Goal: Information Seeking & Learning: Check status

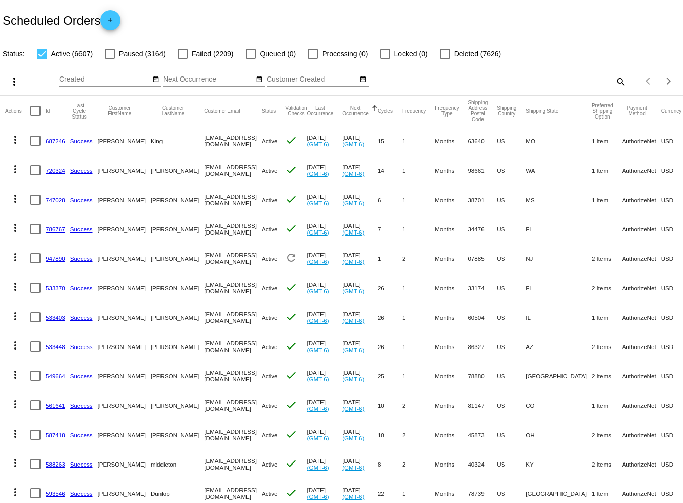
click at [614, 80] on mat-icon "search" at bounding box center [620, 81] width 12 height 16
click at [474, 76] on input "Search" at bounding box center [541, 79] width 170 height 8
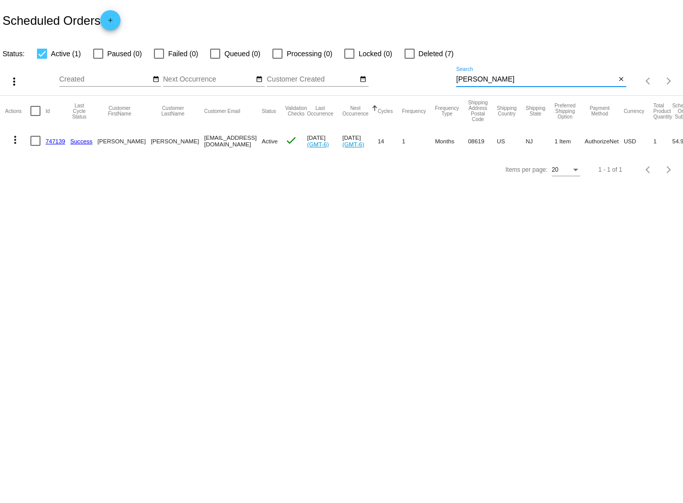
drag, startPoint x: 478, startPoint y: 78, endPoint x: 452, endPoint y: 78, distance: 25.8
click at [452, 78] on div "more_vert Sep Jan Feb Mar [DATE]" at bounding box center [341, 78] width 683 height 36
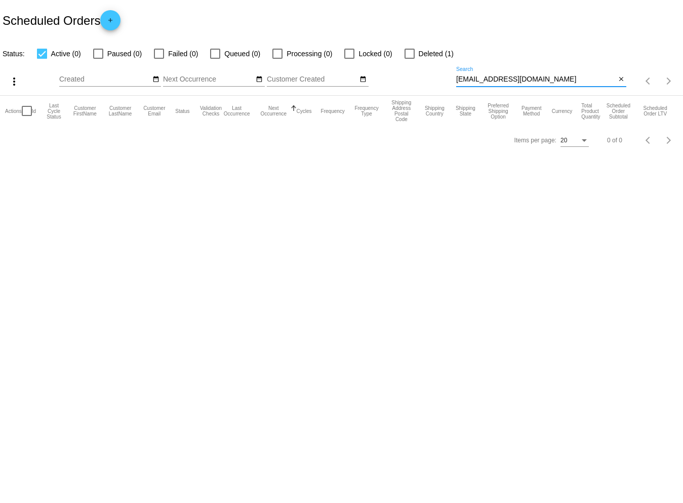
drag, startPoint x: 530, startPoint y: 80, endPoint x: 409, endPoint y: 81, distance: 121.0
click at [409, 81] on div "more_vert Sep Jan Feb Mar [DATE]" at bounding box center [341, 78] width 683 height 36
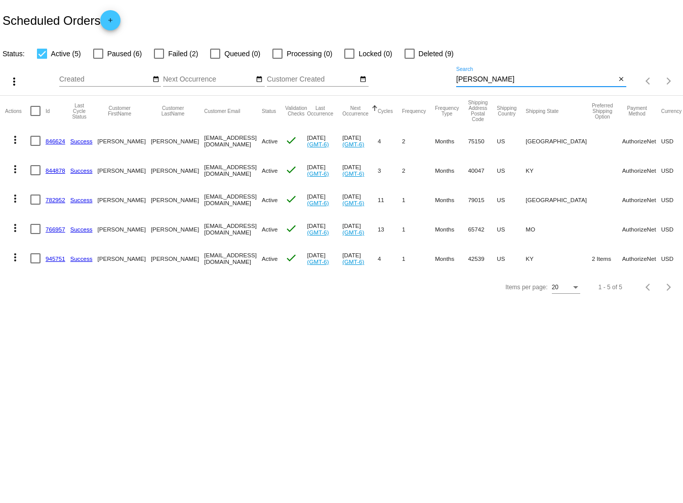
type input "[PERSON_NAME]"
drag, startPoint x: 498, startPoint y: 81, endPoint x: 449, endPoint y: 79, distance: 49.7
click at [447, 80] on div "more_vert Sep Jan Feb Mar [DATE]" at bounding box center [341, 78] width 683 height 36
paste input "kcsteele@gmail.com"
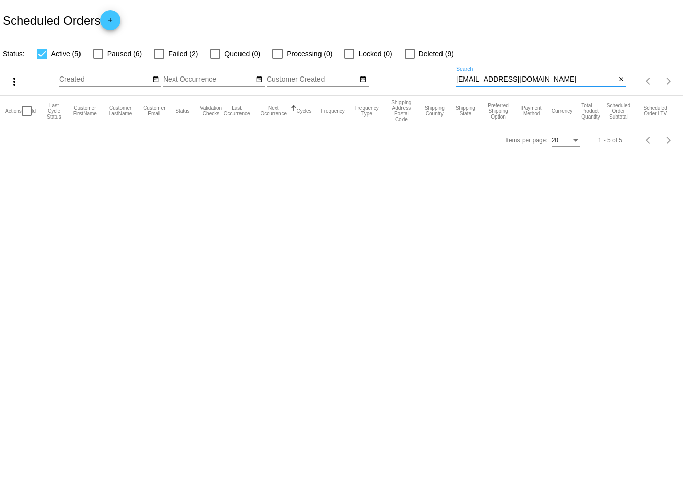
type input "[EMAIL_ADDRESS][DOMAIN_NAME]"
drag, startPoint x: 411, startPoint y: 50, endPoint x: 404, endPoint y: 51, distance: 7.2
click at [410, 50] on div at bounding box center [410, 54] width 10 height 10
click at [410, 59] on input "Deleted (9)" at bounding box center [409, 59] width 1 height 1
checkbox input "true"
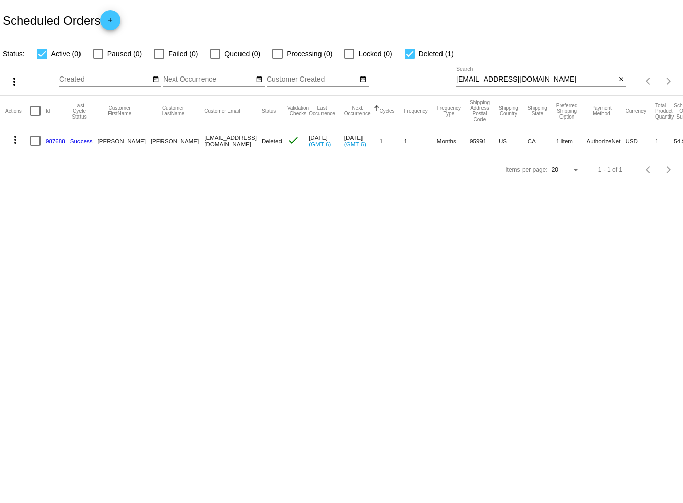
click at [102, 54] on div at bounding box center [98, 54] width 10 height 10
click at [98, 59] on input "Paused (0)" at bounding box center [98, 59] width 1 height 1
checkbox input "true"
click at [161, 53] on div at bounding box center [159, 54] width 10 height 10
click at [159, 59] on input "Failed (0)" at bounding box center [159, 59] width 1 height 1
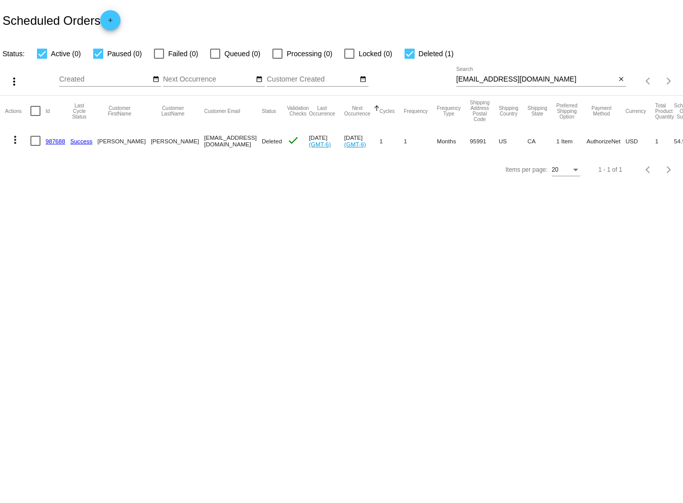
checkbox input "true"
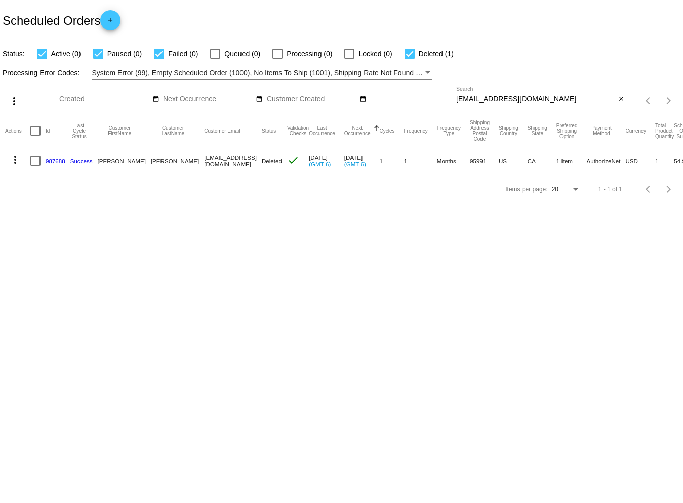
click at [16, 159] on mat-icon "more_vert" at bounding box center [15, 159] width 12 height 12
click at [172, 258] on div at bounding box center [341, 251] width 683 height 503
